Goal: Task Accomplishment & Management: Manage account settings

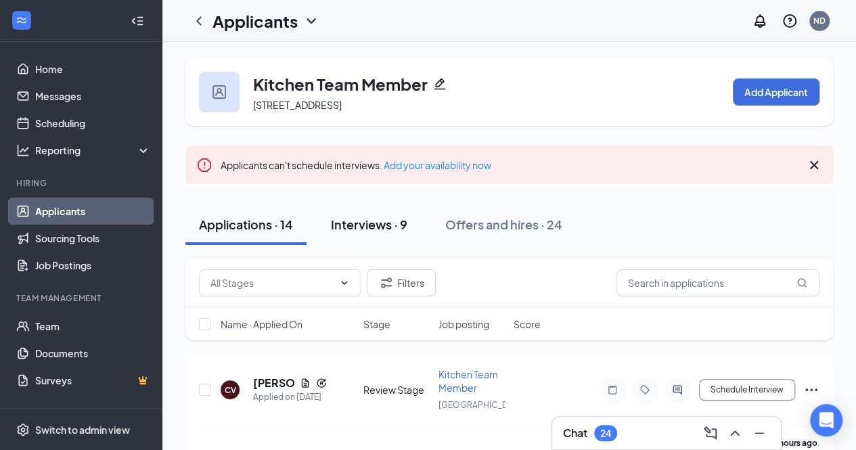
click at [380, 219] on div "Interviews · 9" at bounding box center [369, 224] width 76 height 17
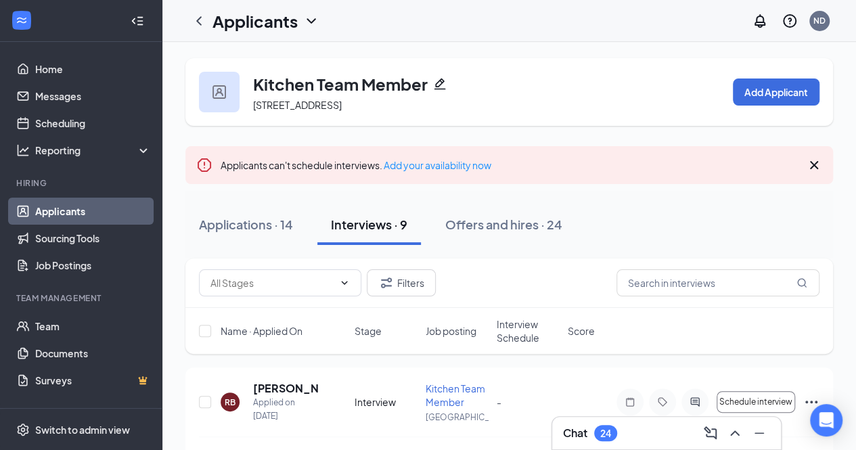
click at [108, 206] on link "Applicants" at bounding box center [93, 211] width 116 height 27
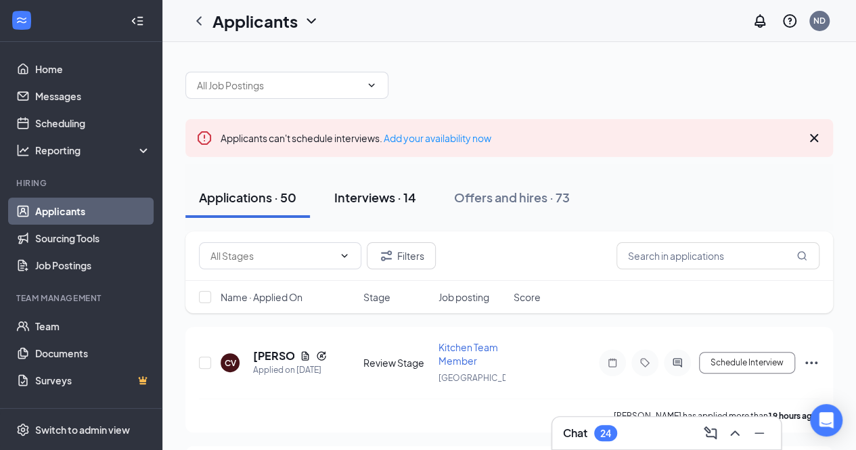
click at [419, 189] on button "Interviews · 14" at bounding box center [375, 197] width 109 height 41
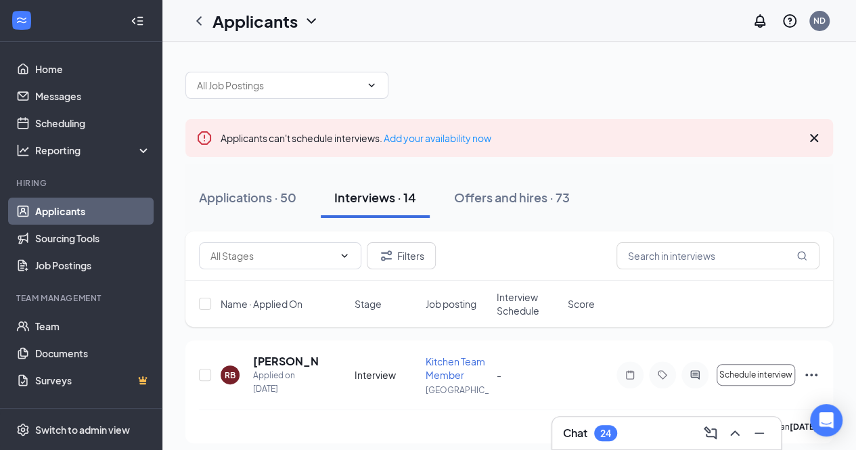
click at [520, 299] on span "Interview Schedule" at bounding box center [528, 303] width 63 height 27
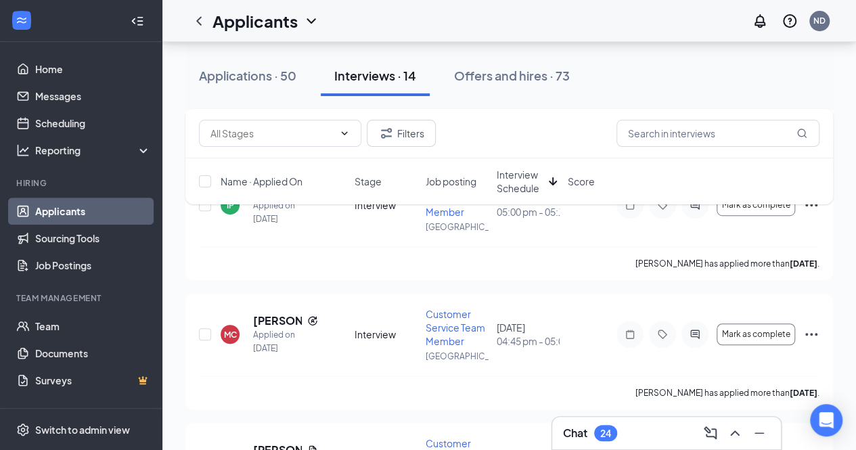
scroll to position [315, 0]
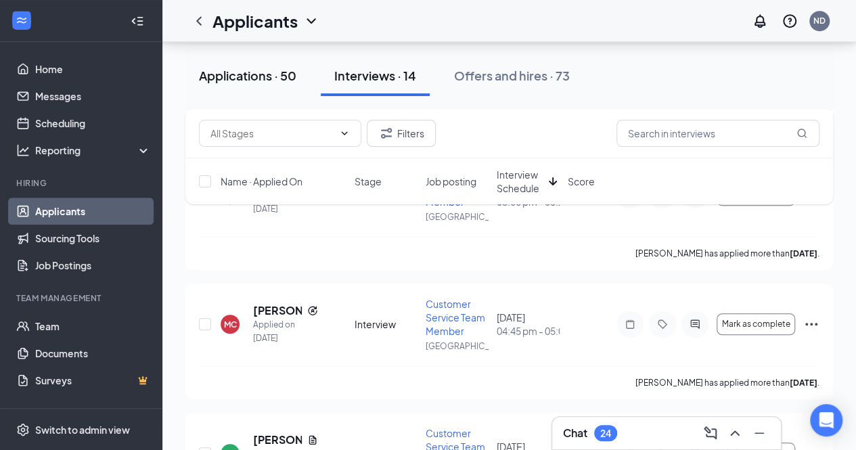
click at [254, 72] on div "Applications · 50" at bounding box center [247, 75] width 97 height 17
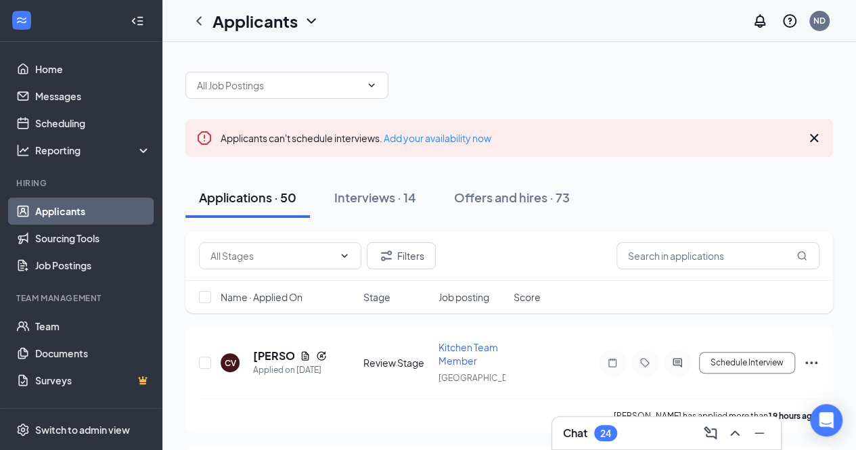
click at [273, 300] on span "Name · Applied On" at bounding box center [262, 297] width 82 height 14
click at [263, 358] on h5 "[PERSON_NAME]" at bounding box center [273, 355] width 41 height 15
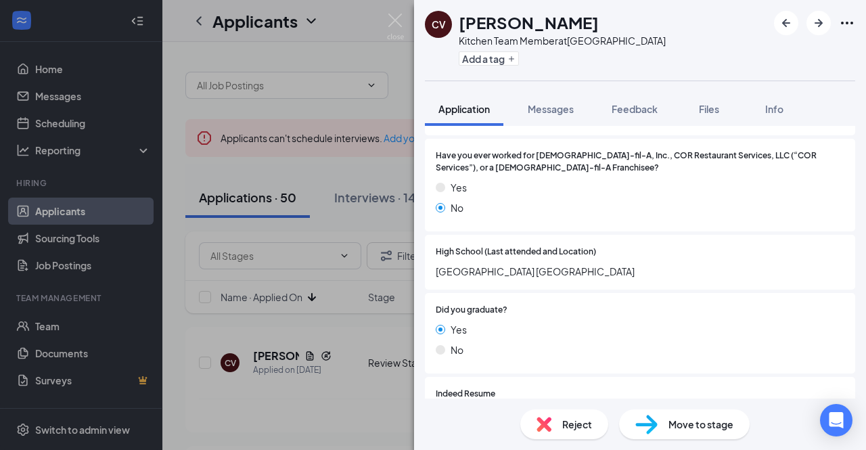
scroll to position [1060, 0]
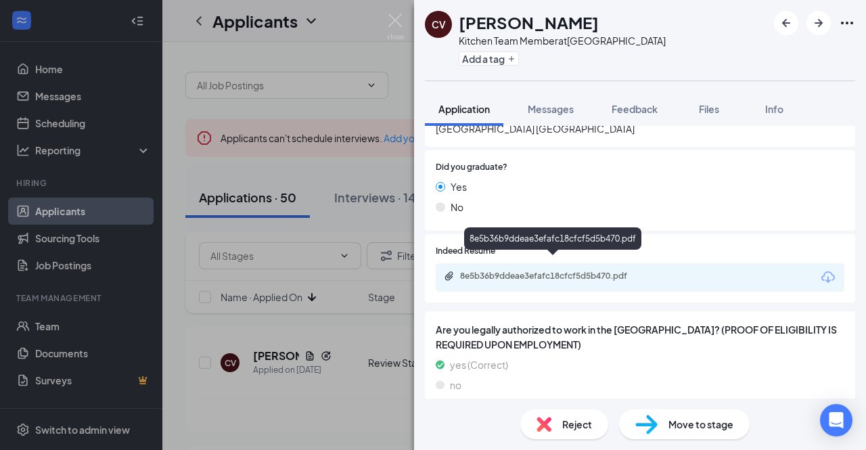
click at [564, 271] on div "8e5b36b9ddeae3efafc18cfcf5d5b470.pdf" at bounding box center [554, 276] width 189 height 11
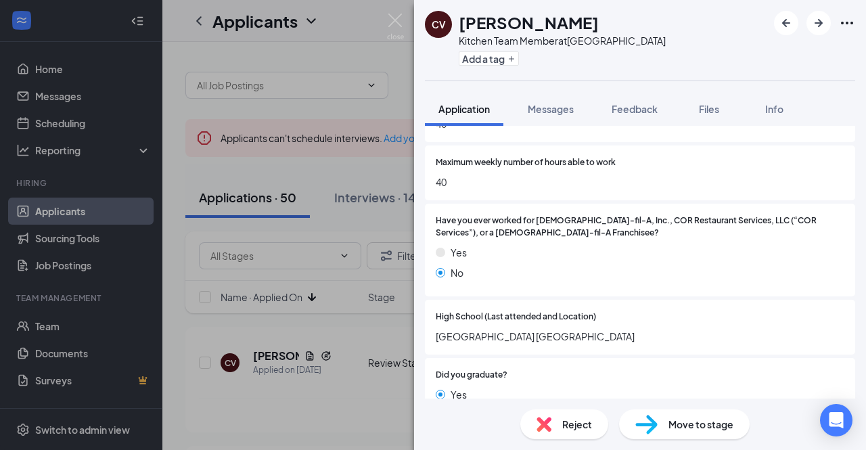
scroll to position [916, 0]
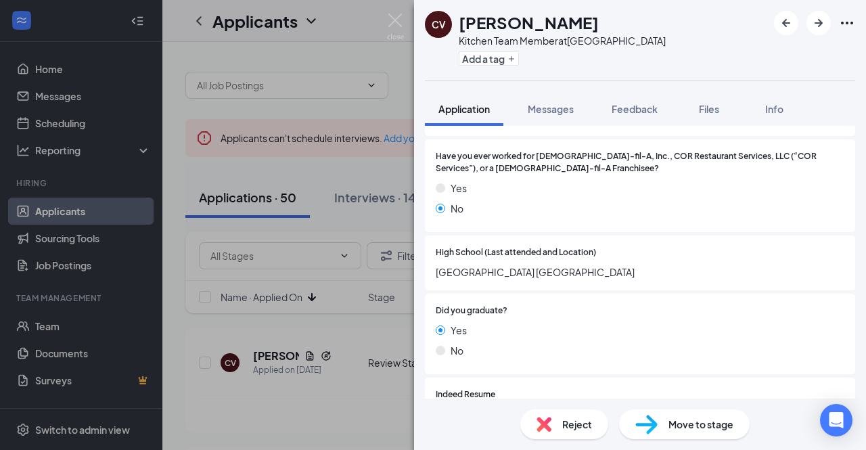
click at [668, 428] on div "Move to stage" at bounding box center [684, 424] width 131 height 30
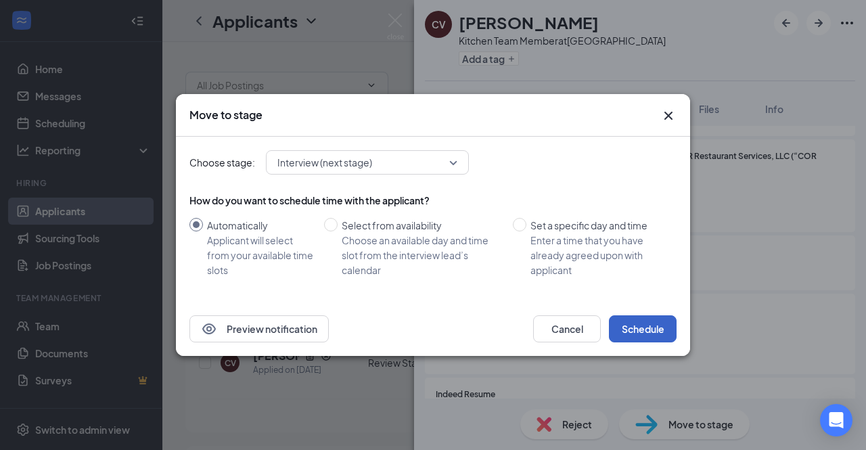
click at [626, 323] on button "Schedule" at bounding box center [643, 328] width 68 height 27
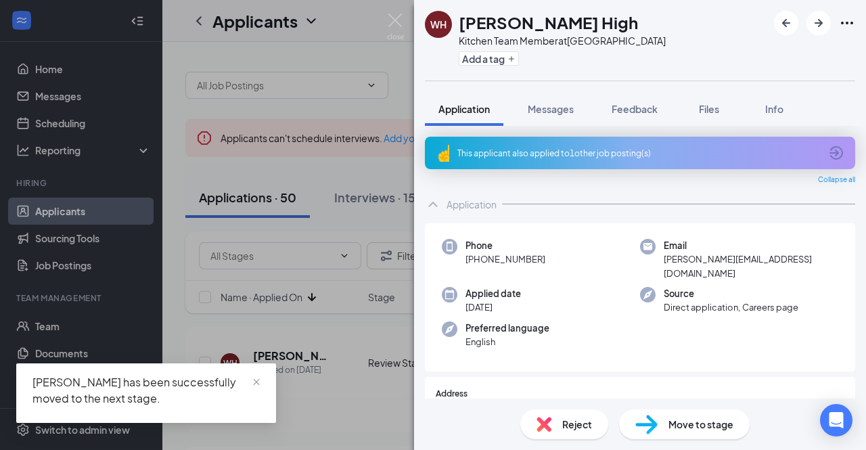
drag, startPoint x: 395, startPoint y: 403, endPoint x: 524, endPoint y: 347, distance: 140.7
click at [524, 347] on div "[PERSON_NAME] High Kitchen Team Member at [GEOGRAPHIC_DATA] Add a tag Applicati…" at bounding box center [433, 225] width 866 height 450
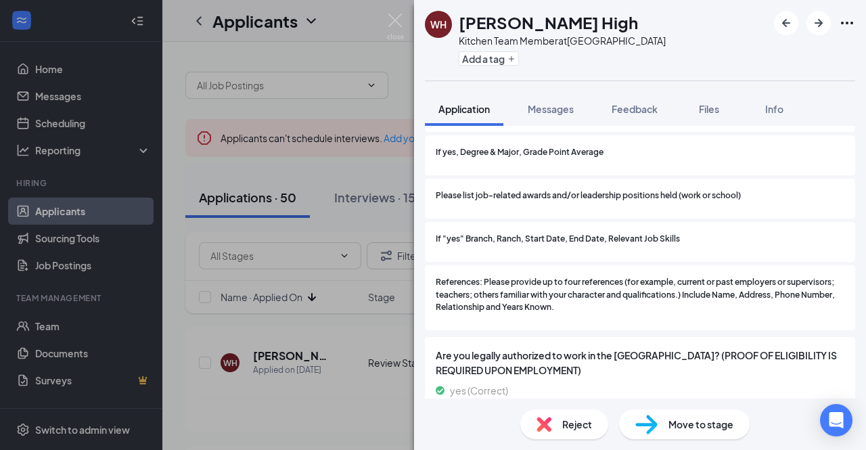
scroll to position [1340, 0]
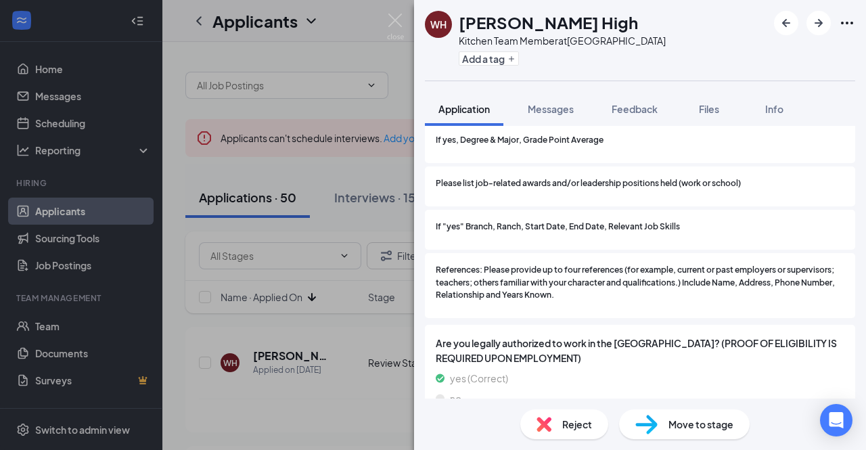
click at [641, 423] on img at bounding box center [646, 425] width 22 height 20
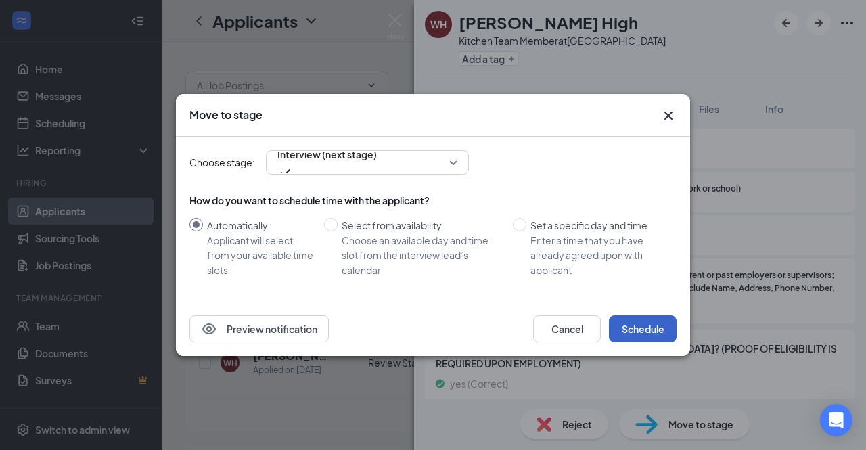
click at [652, 336] on button "Schedule" at bounding box center [643, 328] width 68 height 27
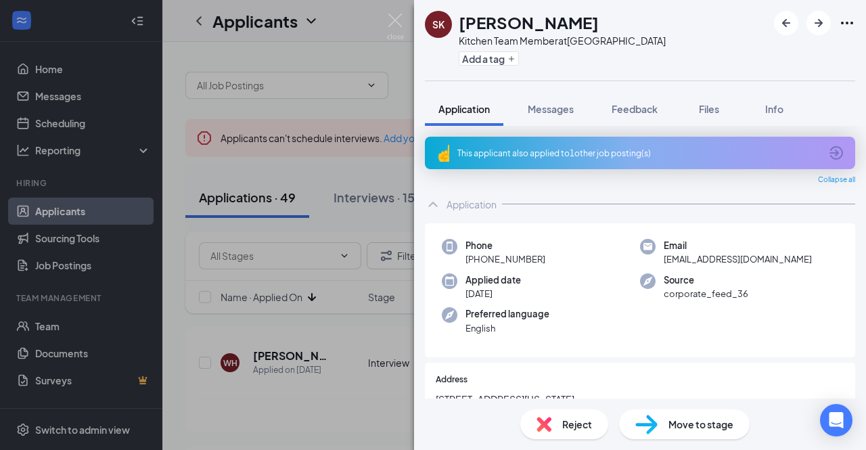
click at [671, 426] on span "Move to stage" at bounding box center [701, 424] width 65 height 15
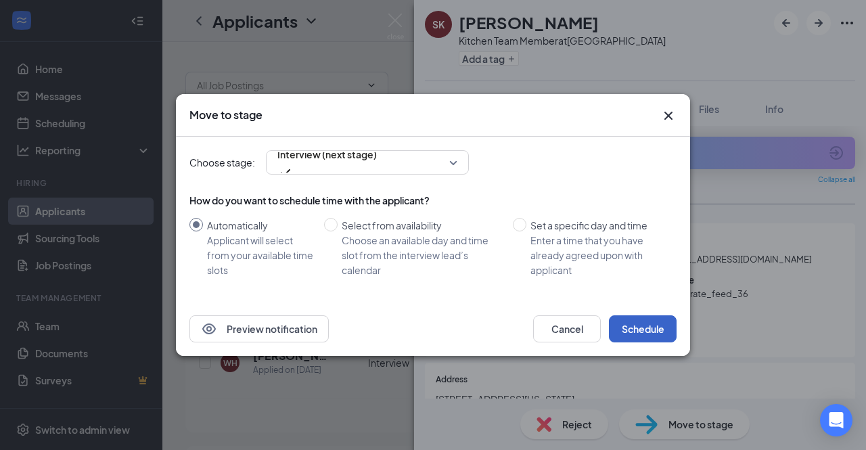
click at [646, 334] on button "Schedule" at bounding box center [643, 328] width 68 height 27
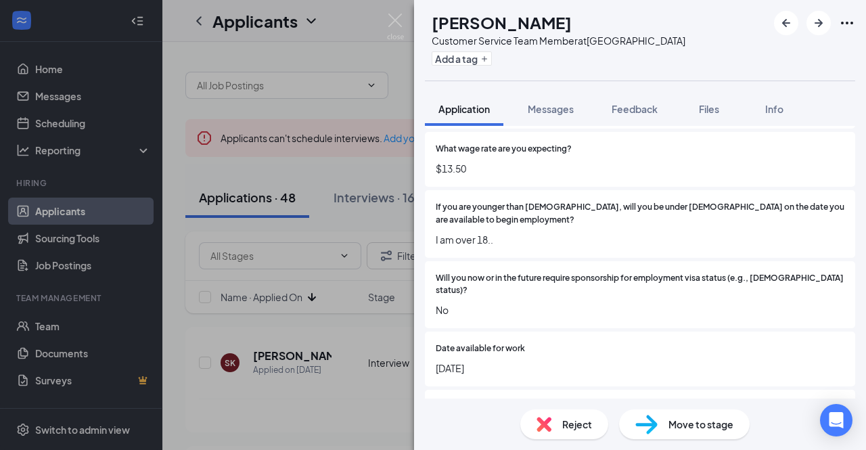
scroll to position [290, 0]
click at [811, 30] on icon "ArrowRight" at bounding box center [819, 23] width 16 height 16
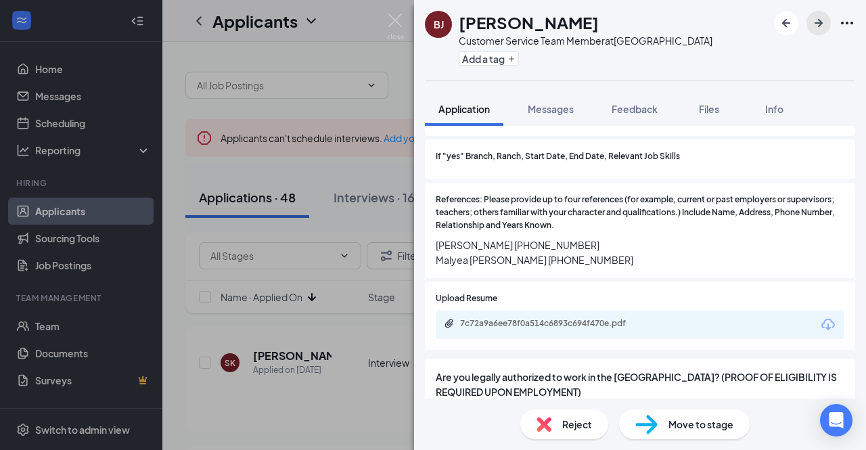
scroll to position [1599, 0]
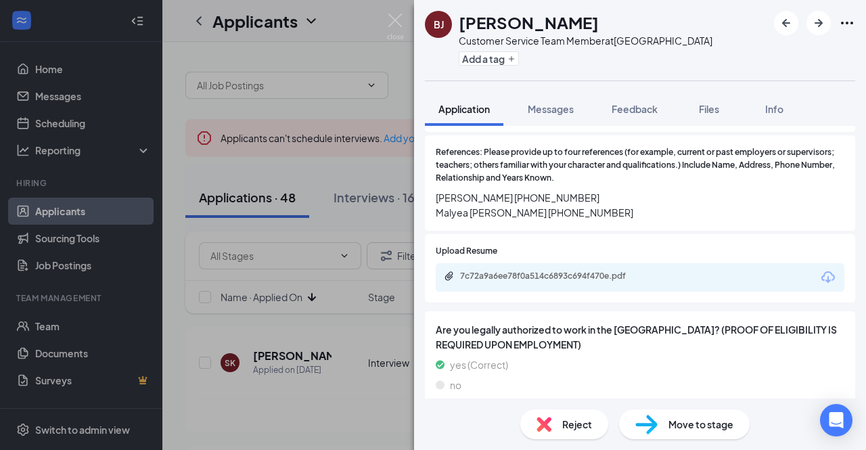
click at [674, 419] on span "Move to stage" at bounding box center [701, 424] width 65 height 15
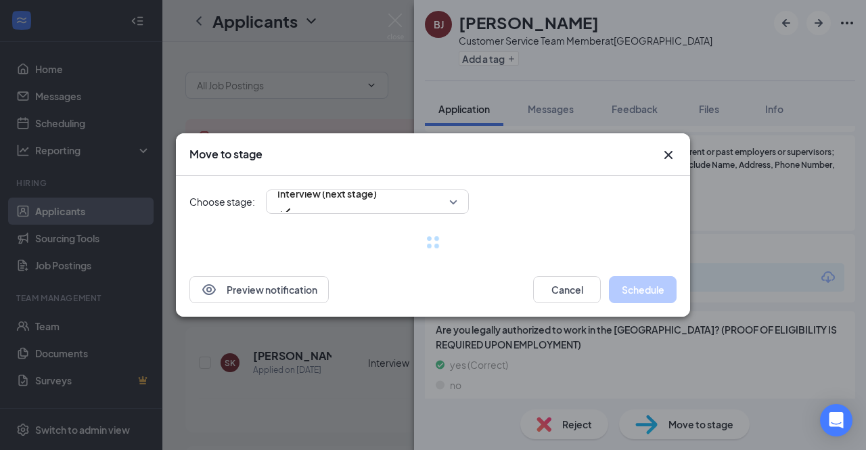
scroll to position [1593, 0]
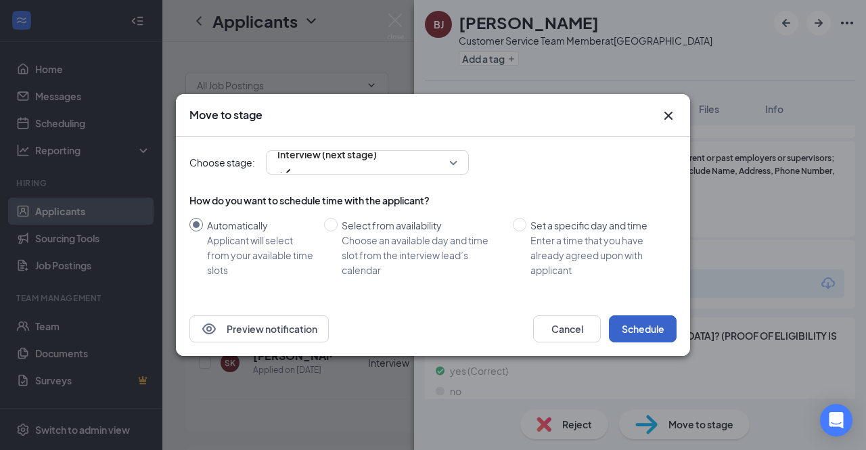
click at [647, 340] on button "Schedule" at bounding box center [643, 328] width 68 height 27
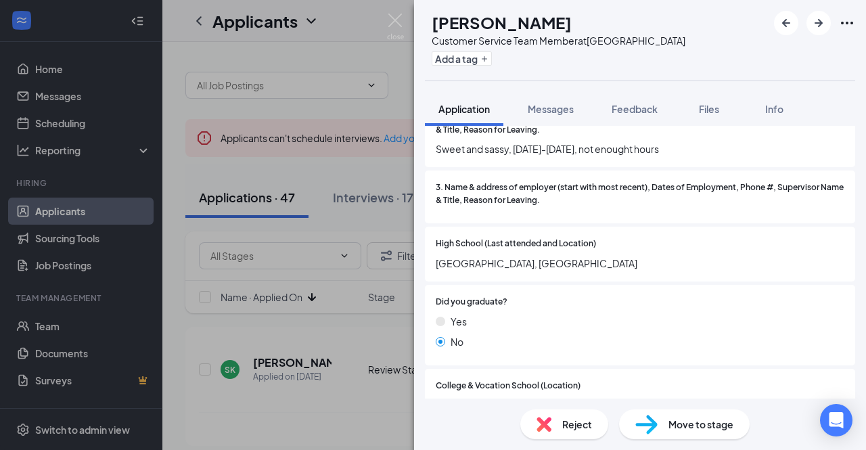
scroll to position [1129, 0]
click at [812, 26] on icon "ArrowRight" at bounding box center [819, 23] width 16 height 16
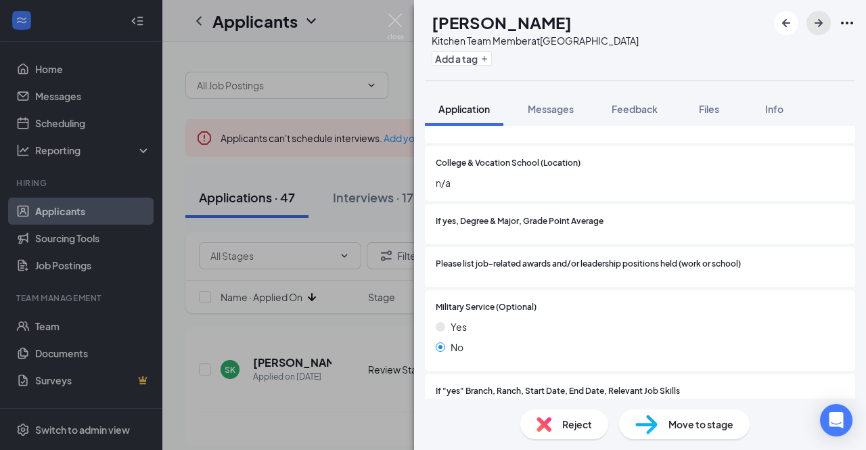
scroll to position [1371, 0]
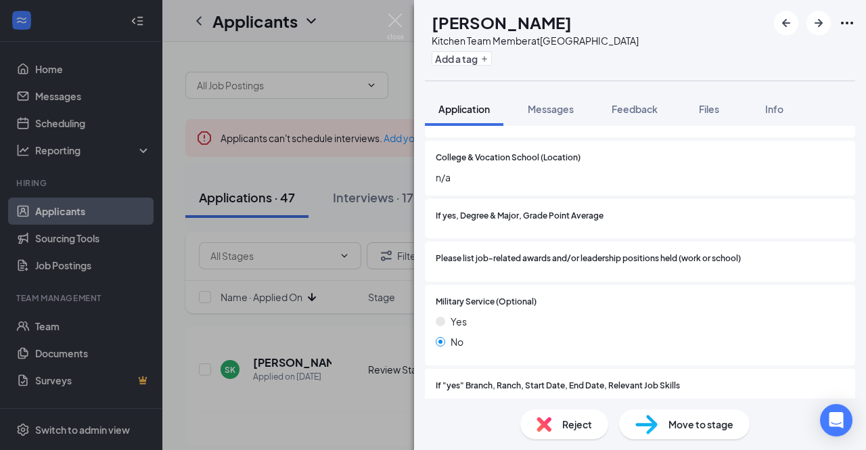
click at [675, 424] on span "Move to stage" at bounding box center [701, 424] width 65 height 15
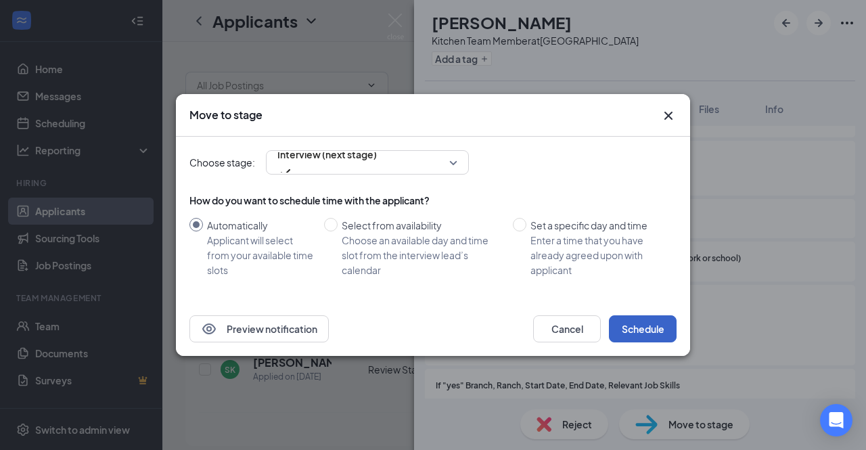
click at [635, 340] on button "Schedule" at bounding box center [643, 328] width 68 height 27
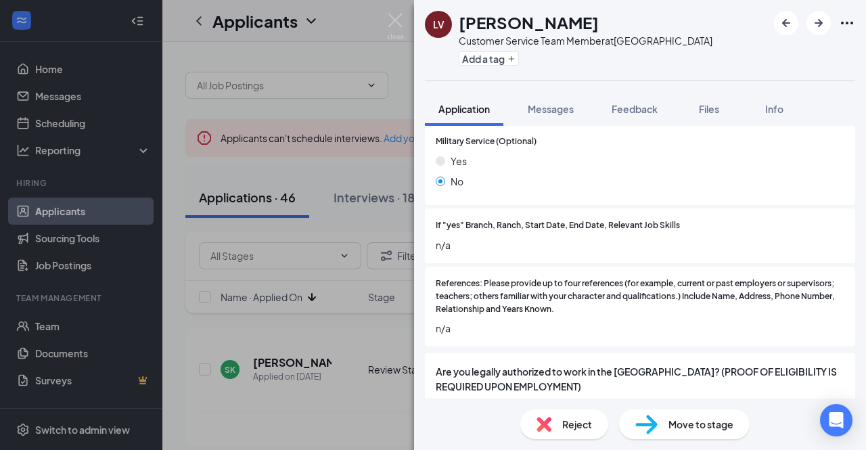
scroll to position [1703, 0]
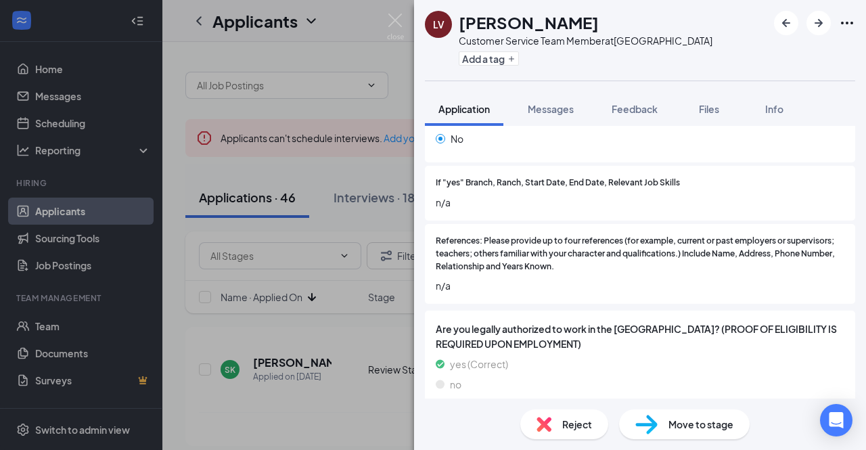
click at [669, 426] on span "Move to stage" at bounding box center [701, 424] width 65 height 15
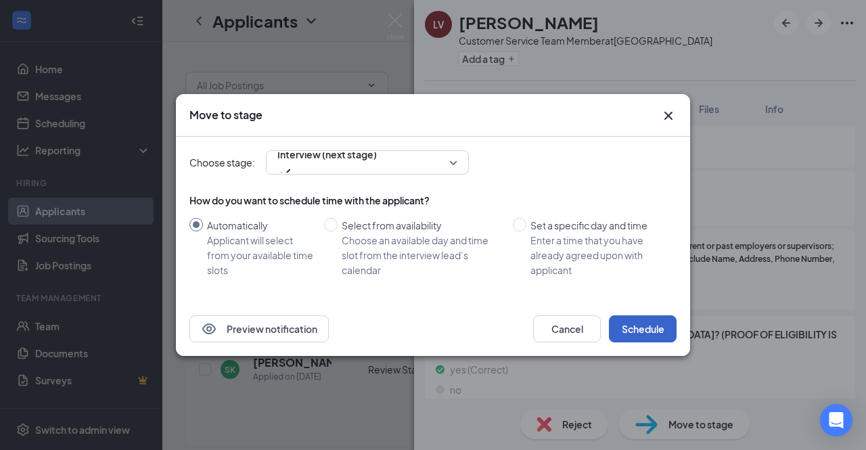
click at [623, 317] on button "Schedule" at bounding box center [643, 328] width 68 height 27
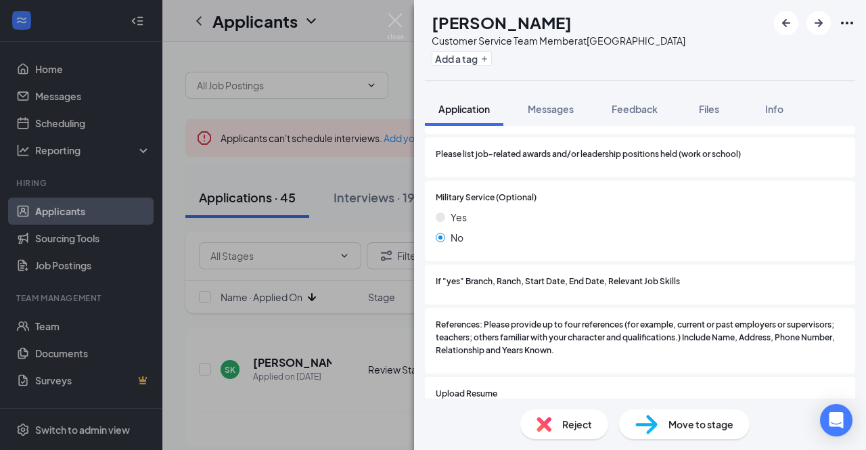
scroll to position [1558, 0]
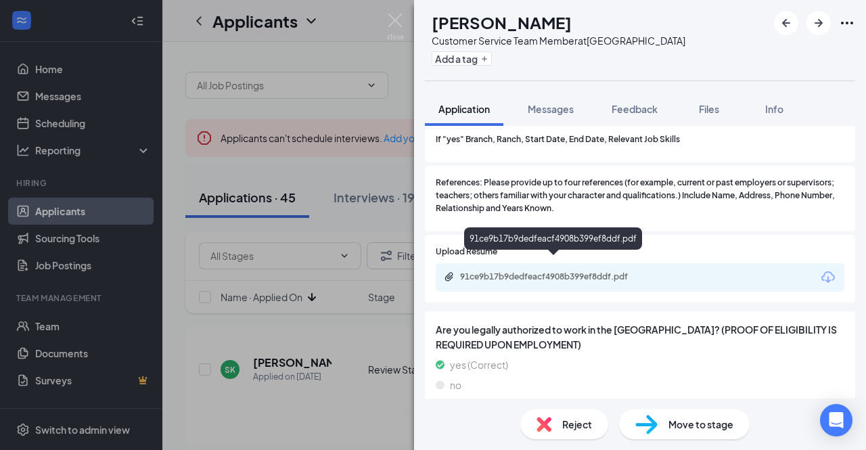
click at [568, 271] on div "91ce9b17b9dedfeacf4908b399ef8ddf.pdf" at bounding box center [554, 276] width 189 height 11
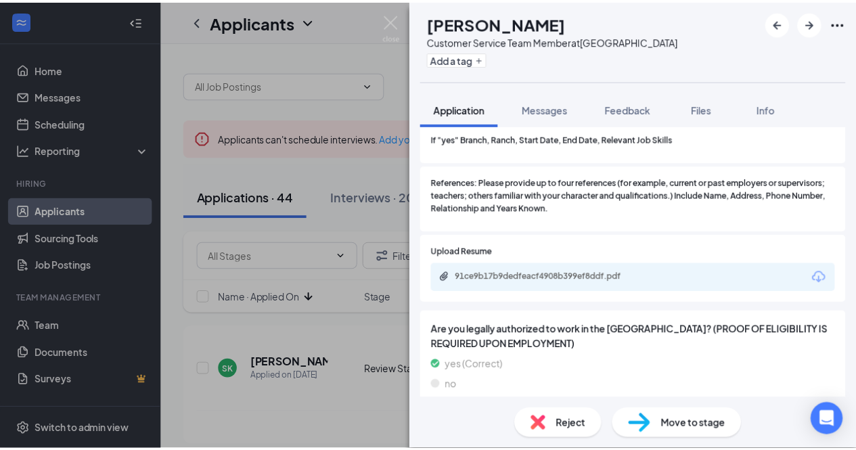
scroll to position [1552, 0]
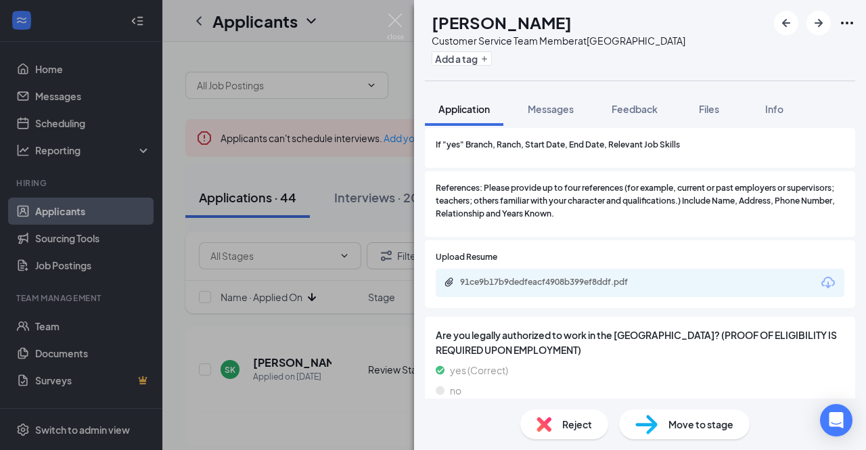
click at [318, 47] on div "DJ [PERSON_NAME] Customer Service Team Member at [GEOGRAPHIC_DATA] Add a tag Ap…" at bounding box center [433, 225] width 866 height 450
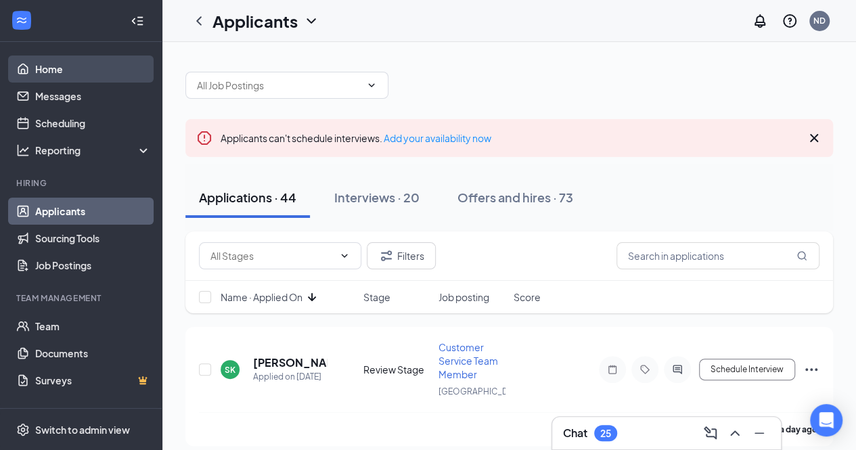
click at [70, 67] on link "Home" at bounding box center [93, 68] width 116 height 27
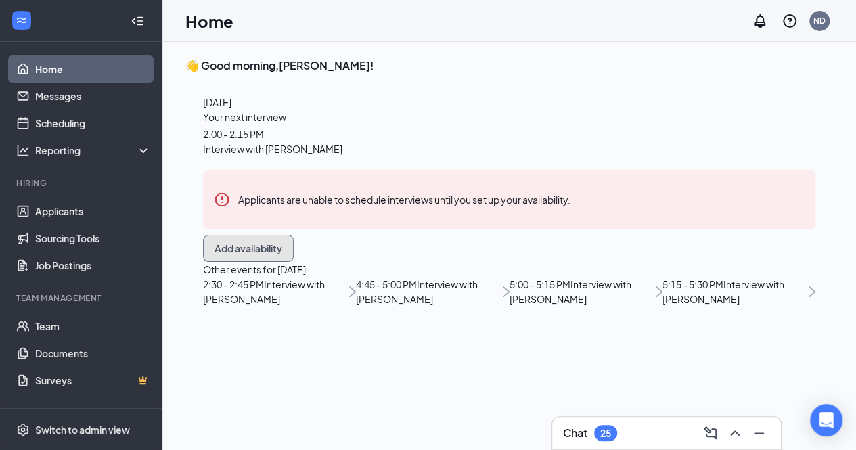
click at [294, 262] on button "Add availability" at bounding box center [248, 248] width 91 height 27
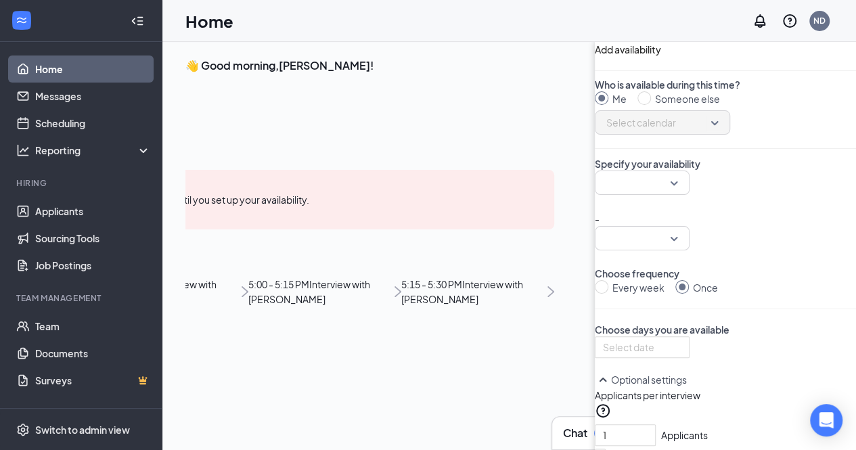
scroll to position [5, 0]
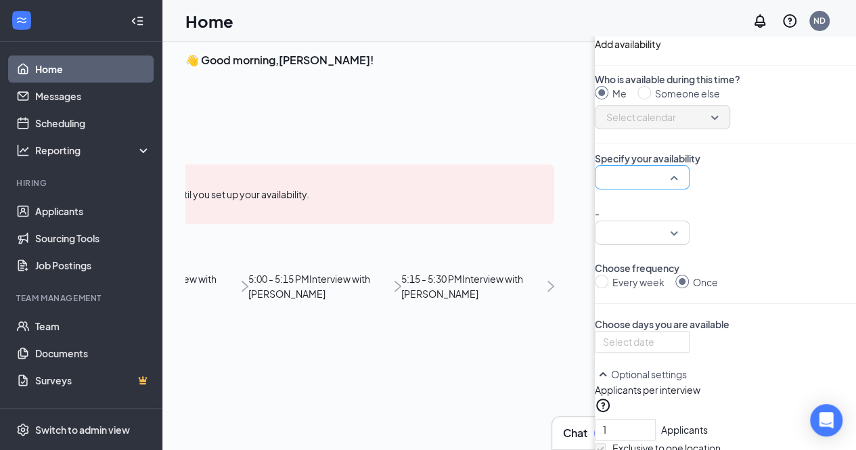
click at [603, 189] on input "search" at bounding box center [637, 177] width 69 height 23
click at [595, 218] on div "Who is available during this time? Me Someone else Select calendar Specify your…" at bounding box center [725, 314] width 261 height 485
click at [603, 189] on input "search" at bounding box center [637, 177] width 69 height 23
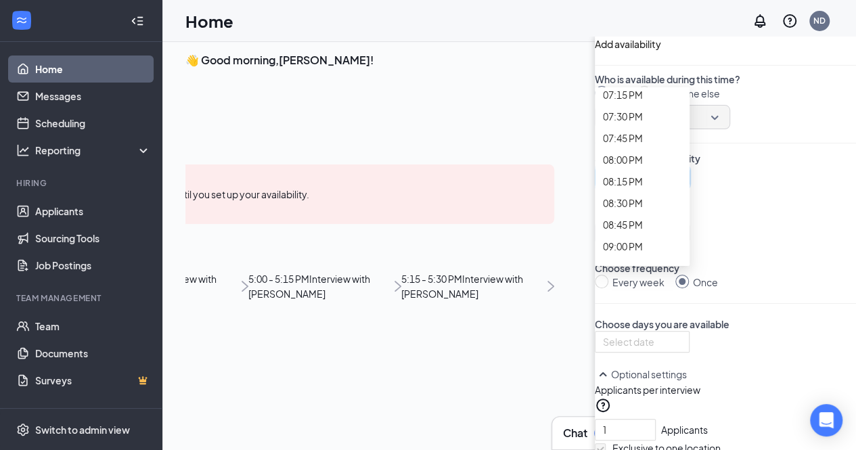
scroll to position [1673, 0]
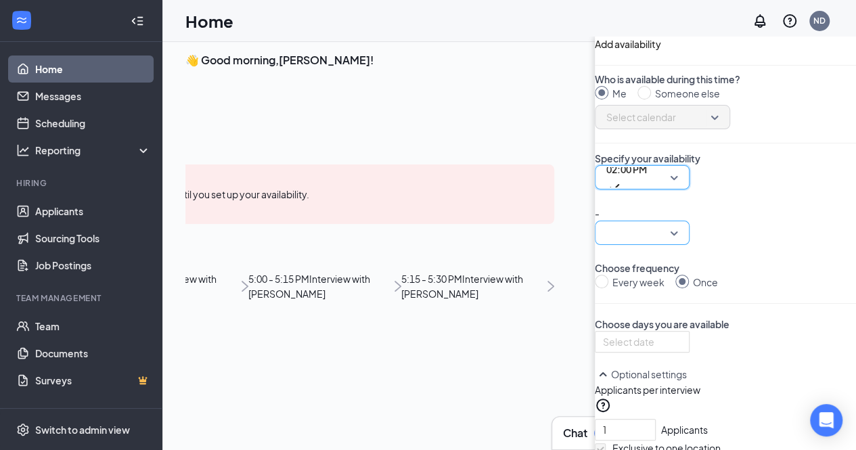
click at [603, 223] on input "search" at bounding box center [637, 232] width 69 height 23
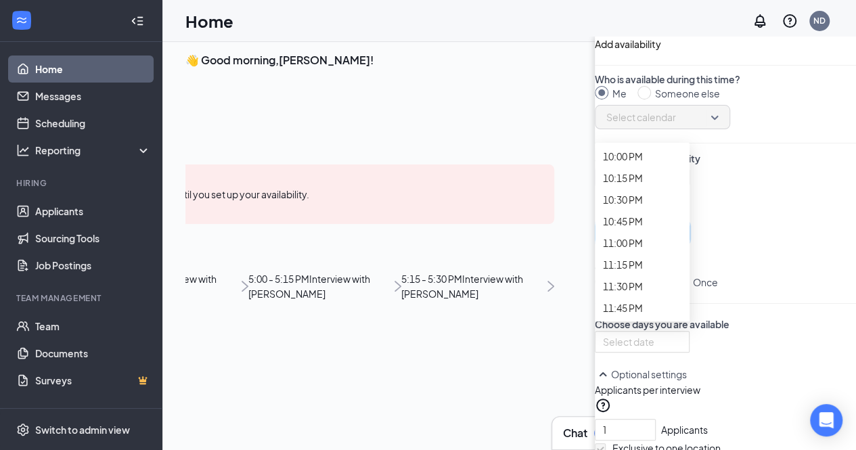
scroll to position [2021, 0]
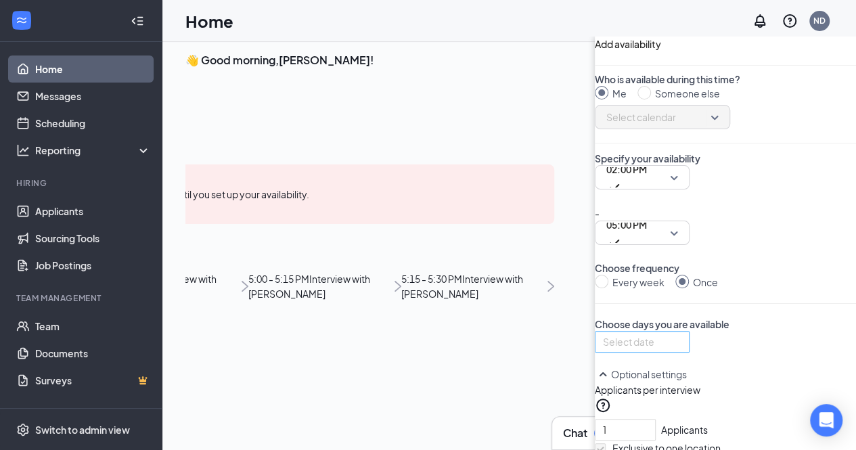
click at [603, 349] on div at bounding box center [642, 341] width 78 height 15
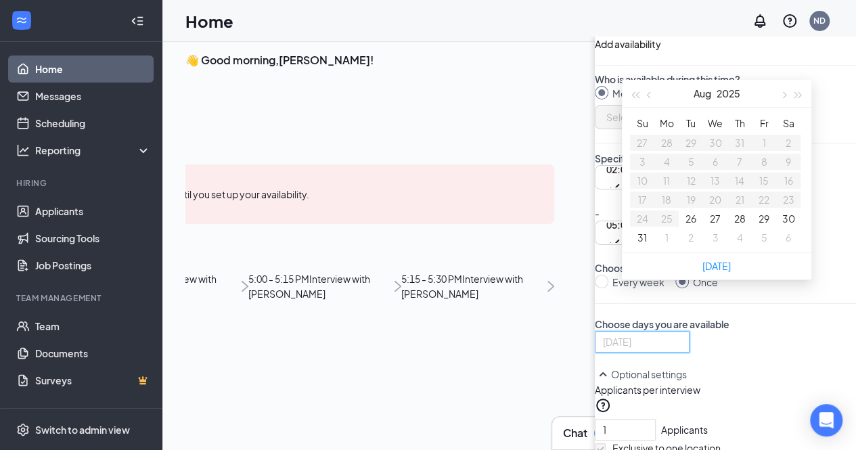
click at [710, 226] on button "27" at bounding box center [715, 218] width 11 height 15
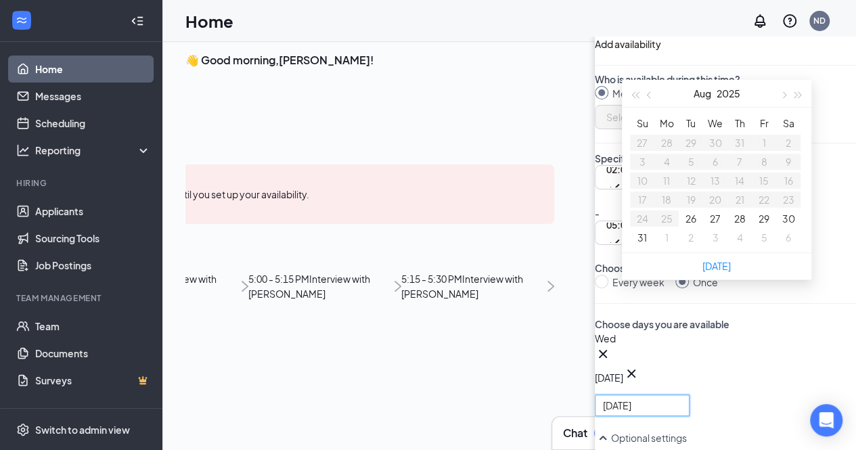
type input "[DATE]"
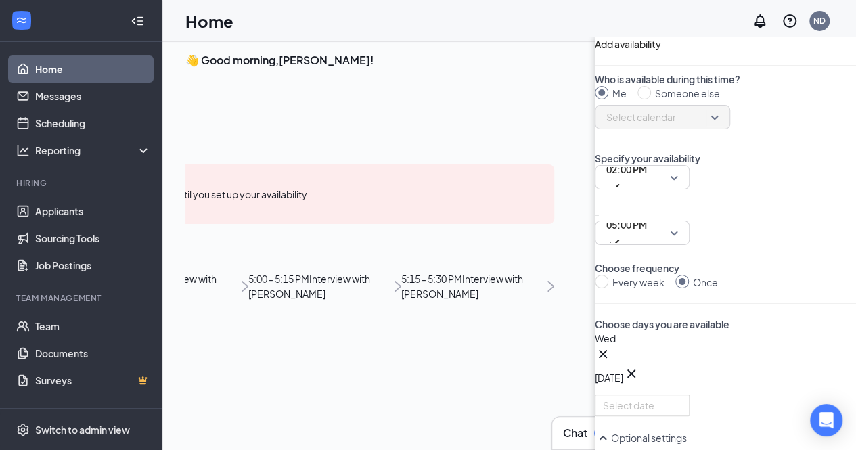
click at [595, 353] on div "Wed Aug [DATE] Mo Tu We Th Fr Sa 27 28 29 30 31 1 2 3 4 5 6 7 8 9 10 11 12 13 1…" at bounding box center [725, 373] width 261 height 85
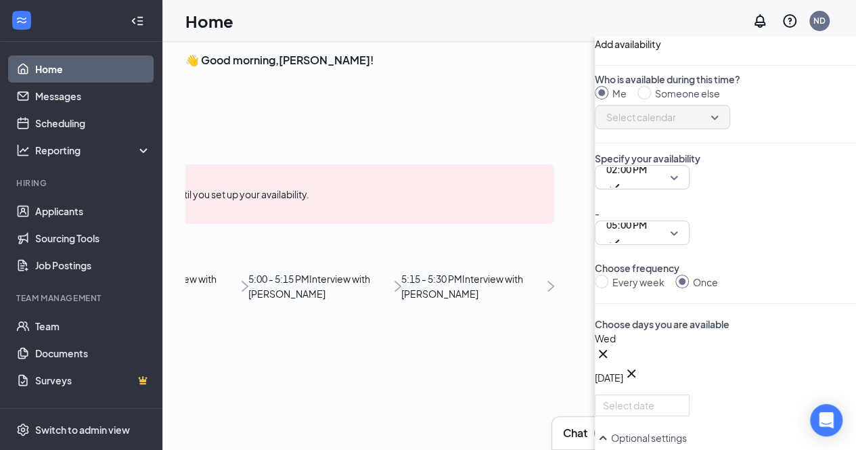
type input "1"
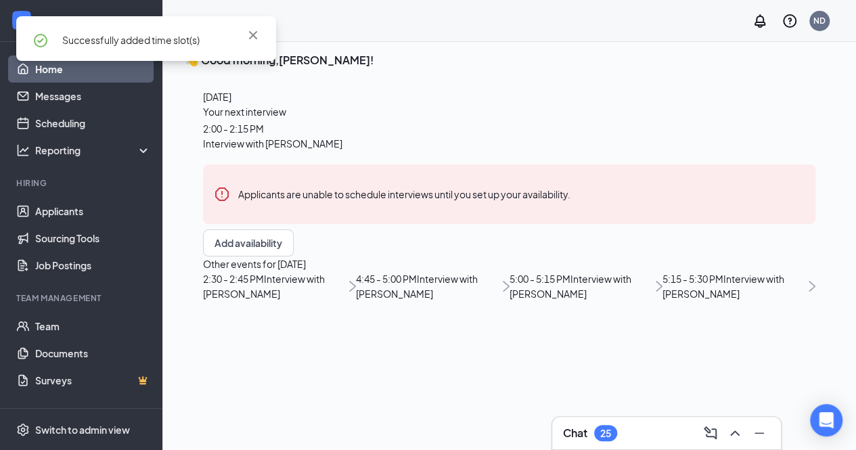
click at [76, 76] on link "Home" at bounding box center [93, 68] width 116 height 27
